Goal: Task Accomplishment & Management: Use online tool/utility

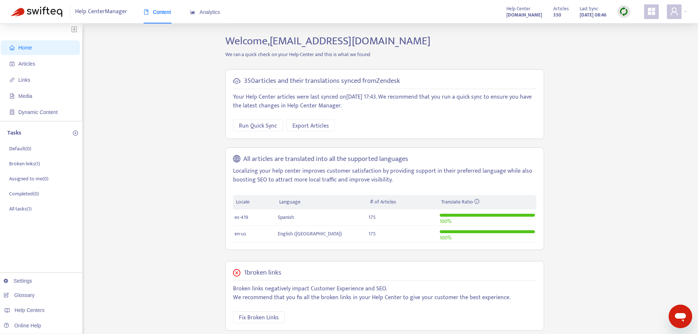
click at [623, 11] on img at bounding box center [623, 11] width 9 height 9
click at [641, 39] on link "Full Sync" at bounding box center [636, 38] width 26 height 8
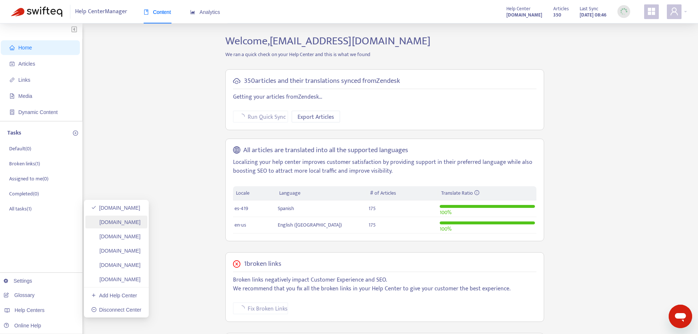
click at [141, 220] on link "[DOMAIN_NAME]" at bounding box center [115, 222] width 49 height 6
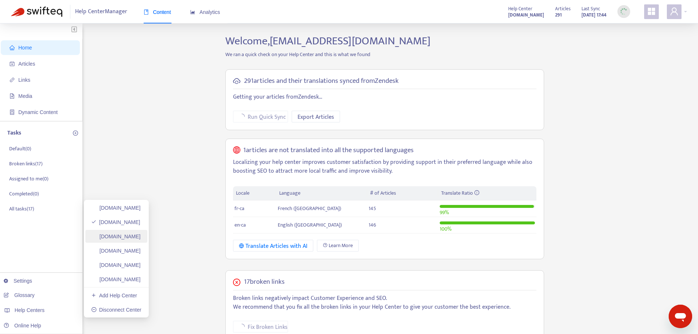
click at [141, 235] on link "[DOMAIN_NAME]" at bounding box center [115, 236] width 49 height 6
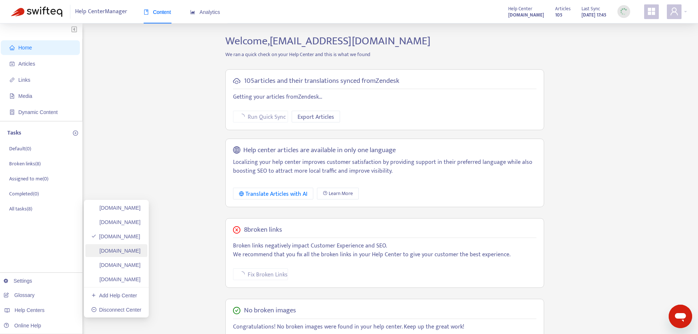
click at [141, 254] on link "[DOMAIN_NAME]" at bounding box center [115, 251] width 49 height 6
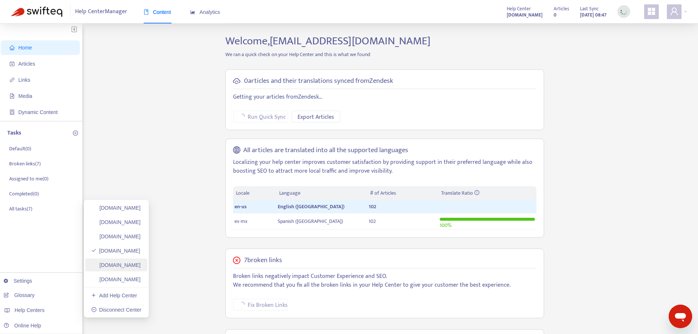
click at [141, 267] on link "[DOMAIN_NAME]" at bounding box center [115, 265] width 49 height 6
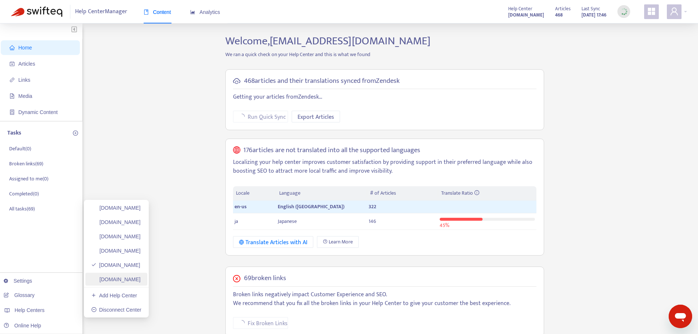
click at [133, 279] on link "[DOMAIN_NAME]" at bounding box center [115, 279] width 49 height 6
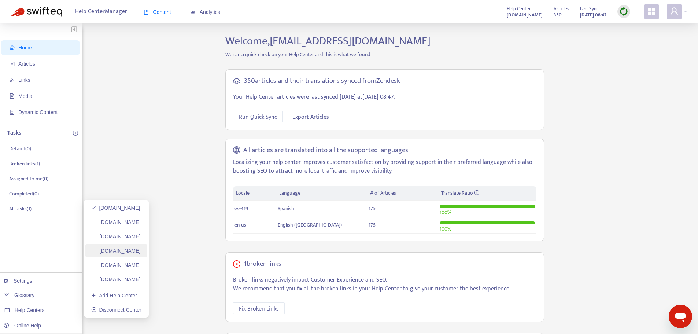
click at [115, 253] on link "[DOMAIN_NAME]" at bounding box center [115, 251] width 49 height 6
click at [628, 9] on img at bounding box center [623, 11] width 9 height 9
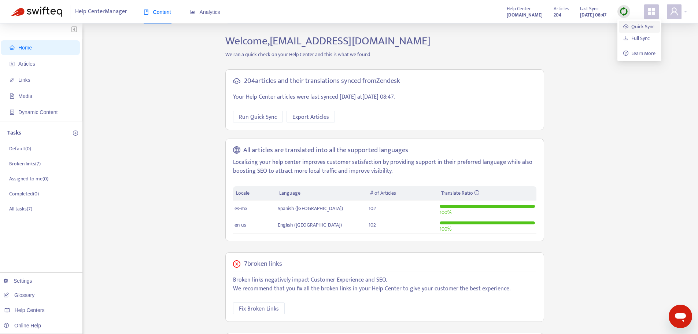
click at [630, 27] on link "Quick Sync" at bounding box center [638, 26] width 31 height 8
click at [54, 67] on span "Articles" at bounding box center [42, 63] width 64 height 15
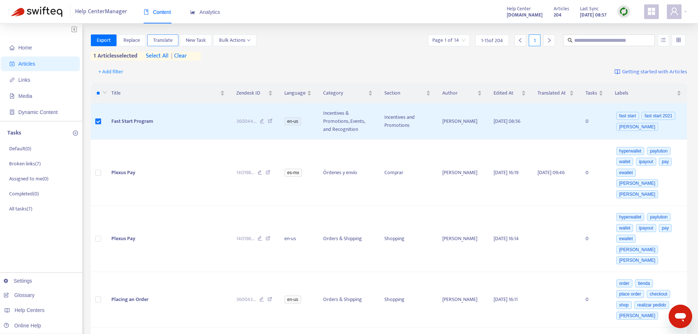
click at [170, 41] on span "Translate" at bounding box center [162, 40] width 19 height 8
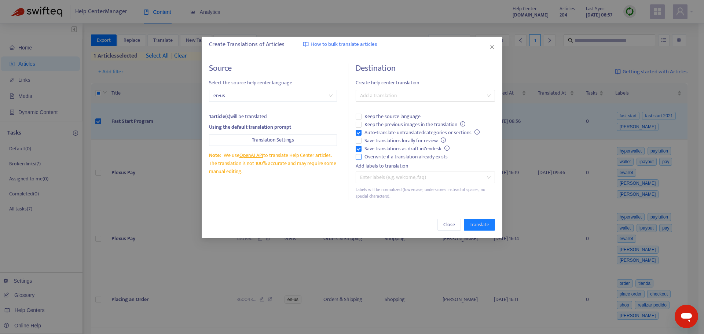
click at [372, 159] on span "Overwrite if a translation already exists" at bounding box center [405, 157] width 89 height 8
click at [373, 132] on span "Auto-translate untranslated categories or sections" at bounding box center [421, 133] width 121 height 8
click at [426, 94] on div at bounding box center [421, 95] width 128 height 9
click at [400, 121] on div "Spanish (Mexico) ( es-mx )" at bounding box center [425, 122] width 128 height 8
click at [484, 225] on span "Translate" at bounding box center [478, 225] width 19 height 8
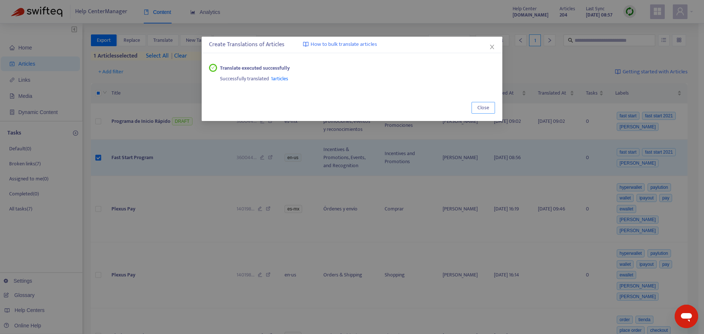
click at [477, 107] on button "Close" at bounding box center [482, 108] width 23 height 12
